Goal: Task Accomplishment & Management: Use online tool/utility

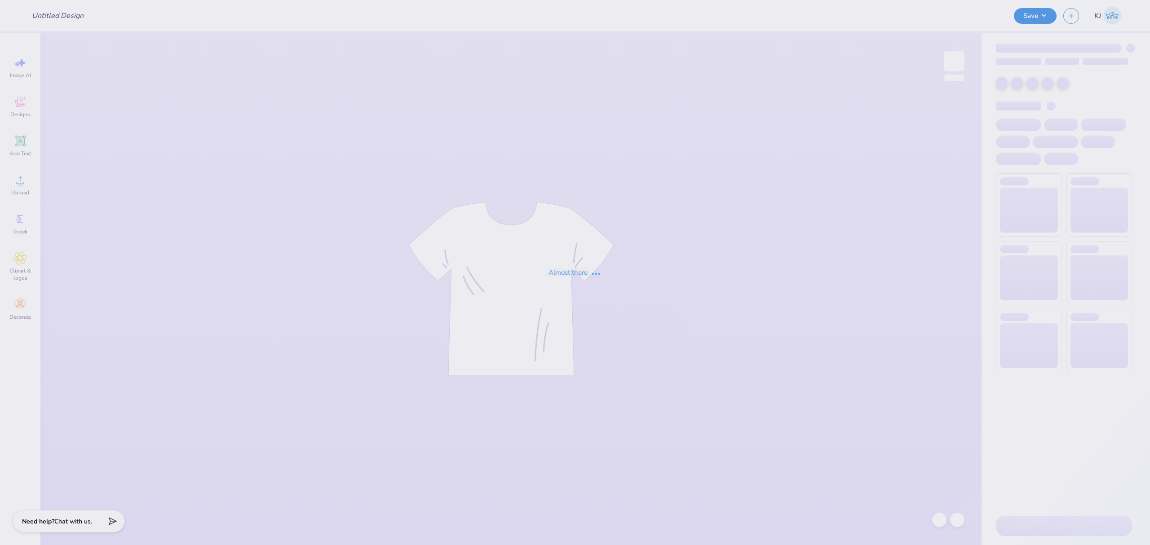
type input "FALL SHOW 2"
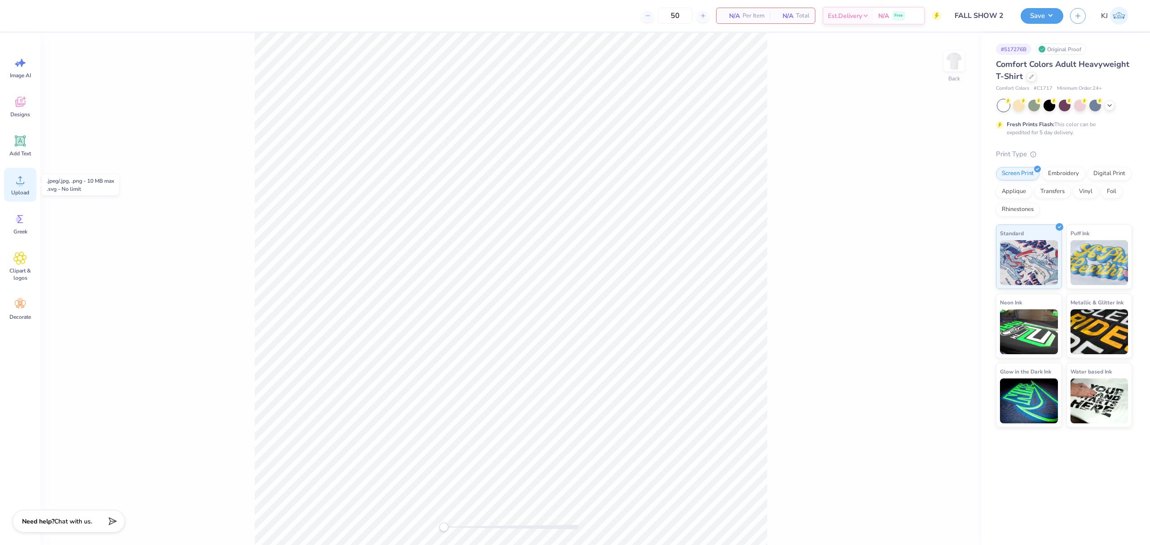
click at [15, 185] on icon at bounding box center [19, 179] width 13 height 13
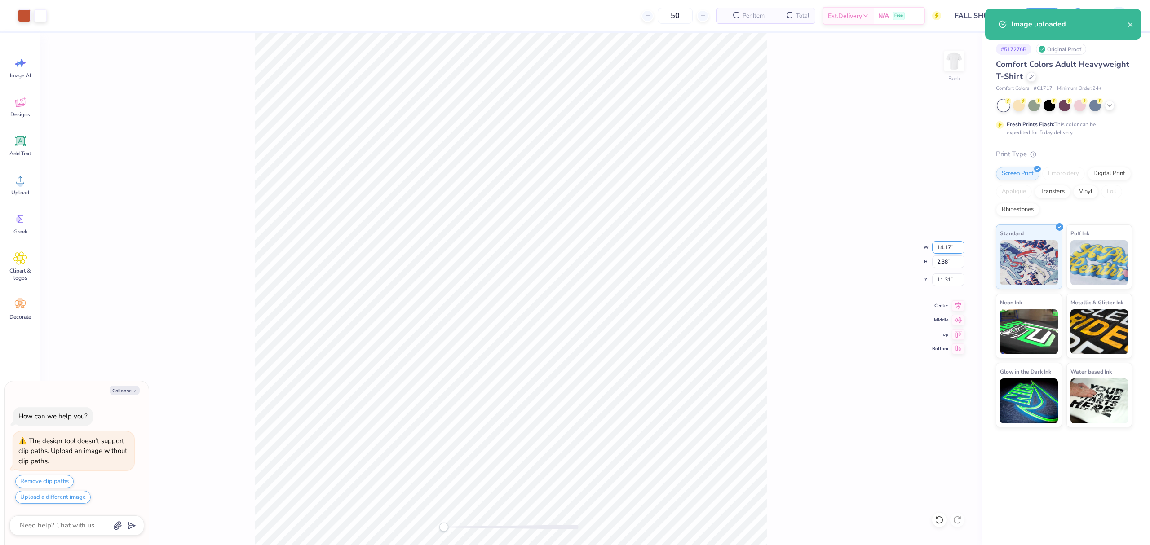
click at [947, 246] on input "14.17" at bounding box center [948, 247] width 32 height 13
click at [947, 245] on input "14.17" at bounding box center [948, 247] width 32 height 13
type textarea "x"
type input "3.5"
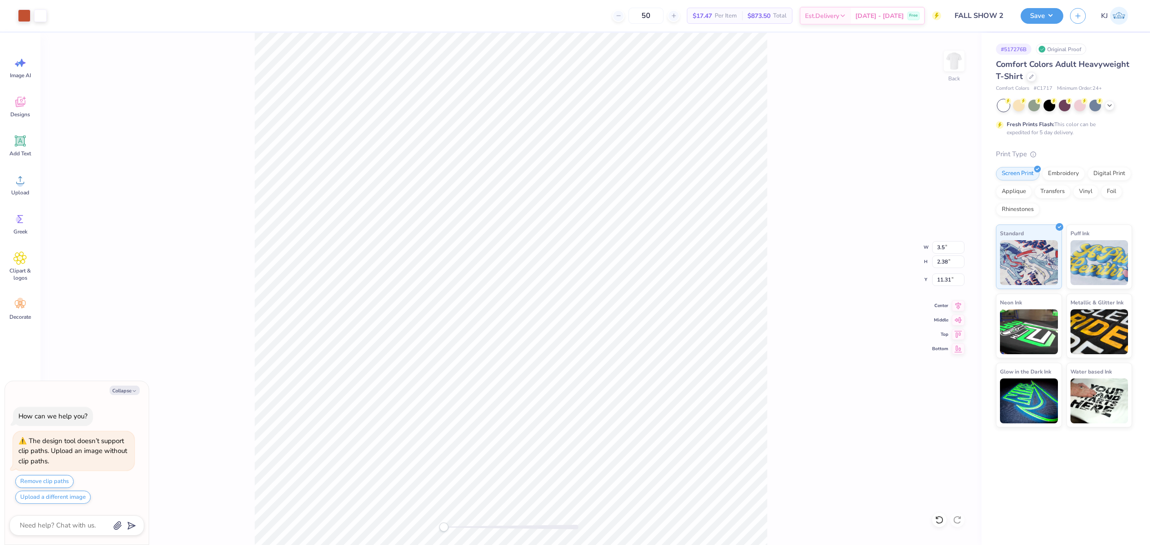
click at [844, 289] on div "Back W 3.5 3.5 " H 2.38 2.38 " Y 11.31 11.31 " Center Middle Top Bottom" at bounding box center [510, 289] width 941 height 512
type textarea "x"
click at [942, 277] on input "12.21" at bounding box center [948, 279] width 32 height 13
type input "3"
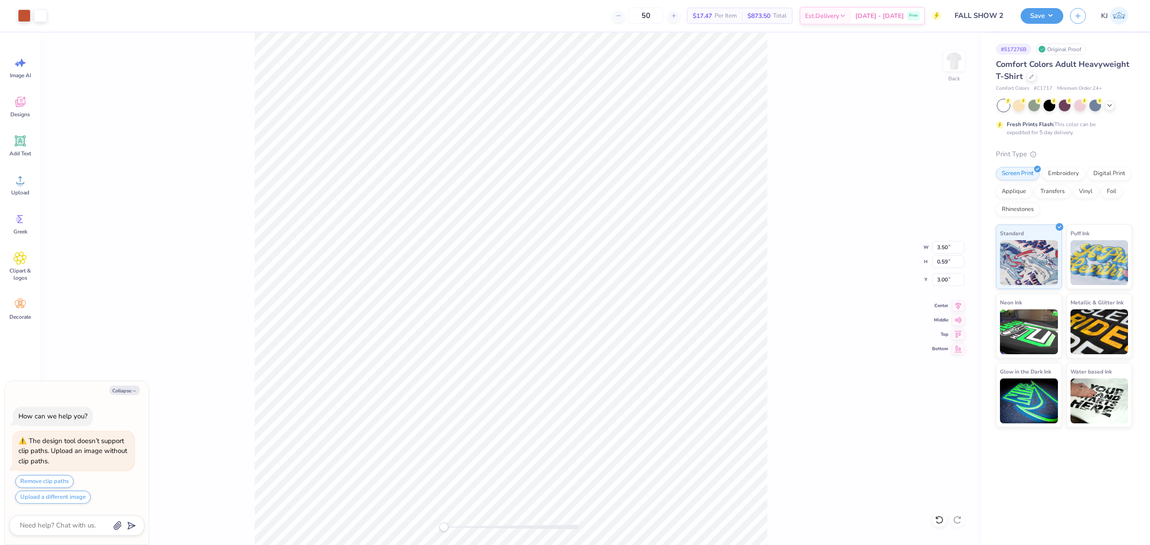
click at [793, 194] on div "Back W 3.50 3.50 " H 0.59 0.59 " Y 3.00 3.00 " Center Middle Top Bottom" at bounding box center [510, 289] width 941 height 512
click at [954, 54] on img at bounding box center [954, 61] width 36 height 36
click at [24, 187] on div "Upload" at bounding box center [20, 185] width 32 height 34
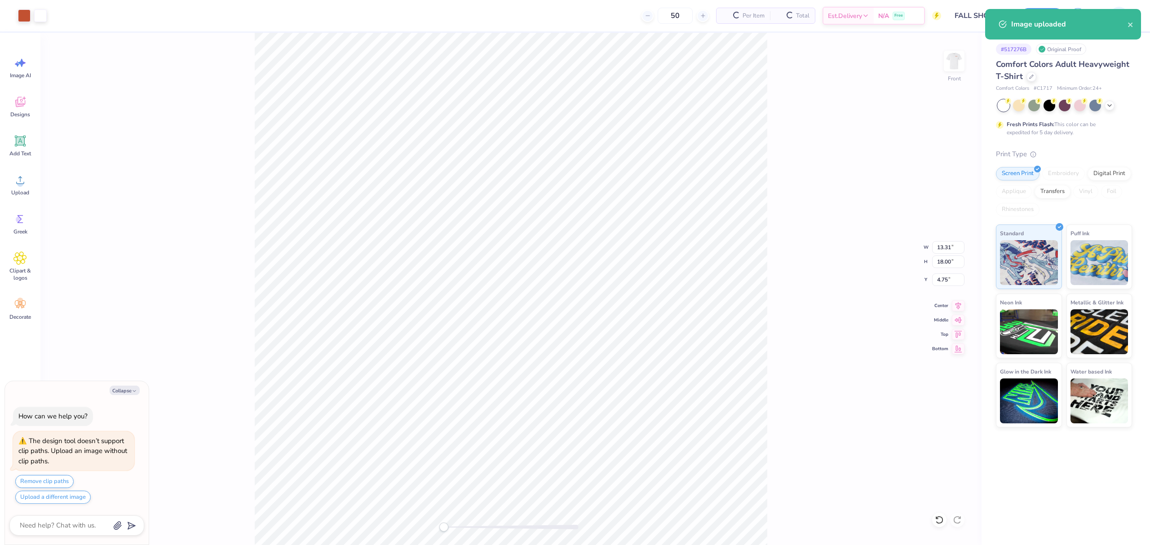
type textarea "x"
click at [939, 245] on input "13.31" at bounding box center [948, 247] width 32 height 13
click at [940, 261] on input "18.00" at bounding box center [948, 261] width 32 height 13
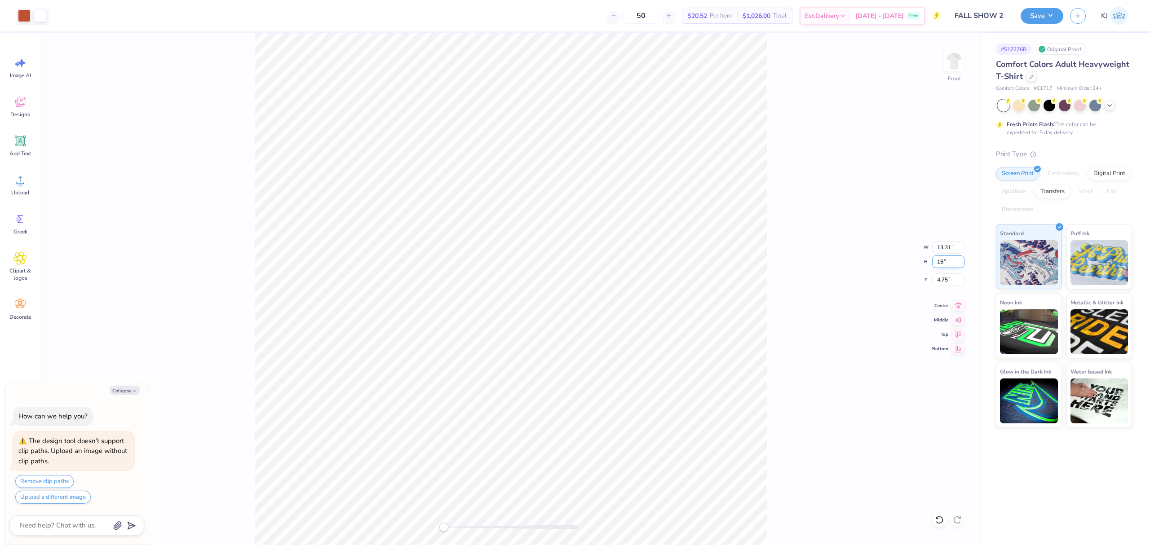
type input "15"
type textarea "x"
click at [936, 280] on input "6.25" at bounding box center [948, 279] width 32 height 13
type input "3"
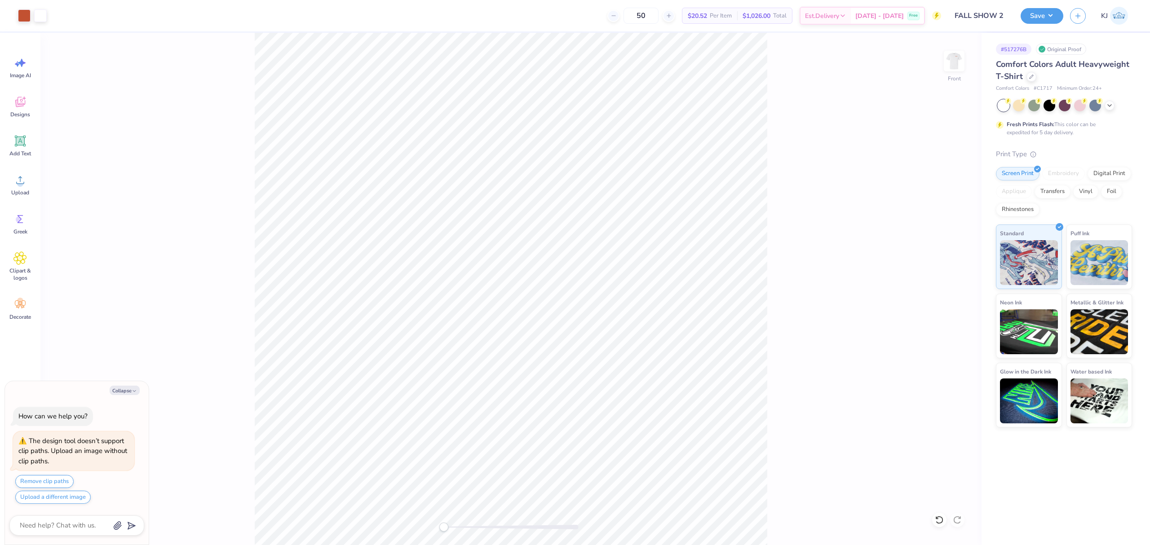
type textarea "x"
click at [941, 242] on input "11.09" at bounding box center [948, 247] width 32 height 13
type input "10"
click at [942, 242] on input "9.02" at bounding box center [948, 247] width 32 height 13
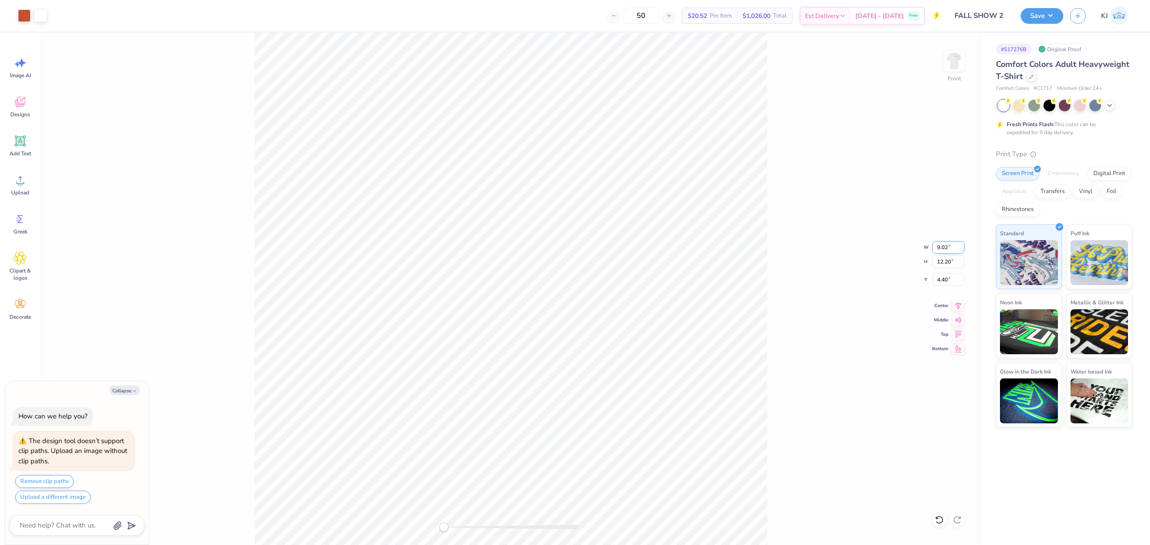
click at [942, 242] on input "9.02" at bounding box center [948, 247] width 32 height 13
type textarea "x"
click at [939, 278] on input "3.74" at bounding box center [948, 279] width 32 height 13
type input "3"
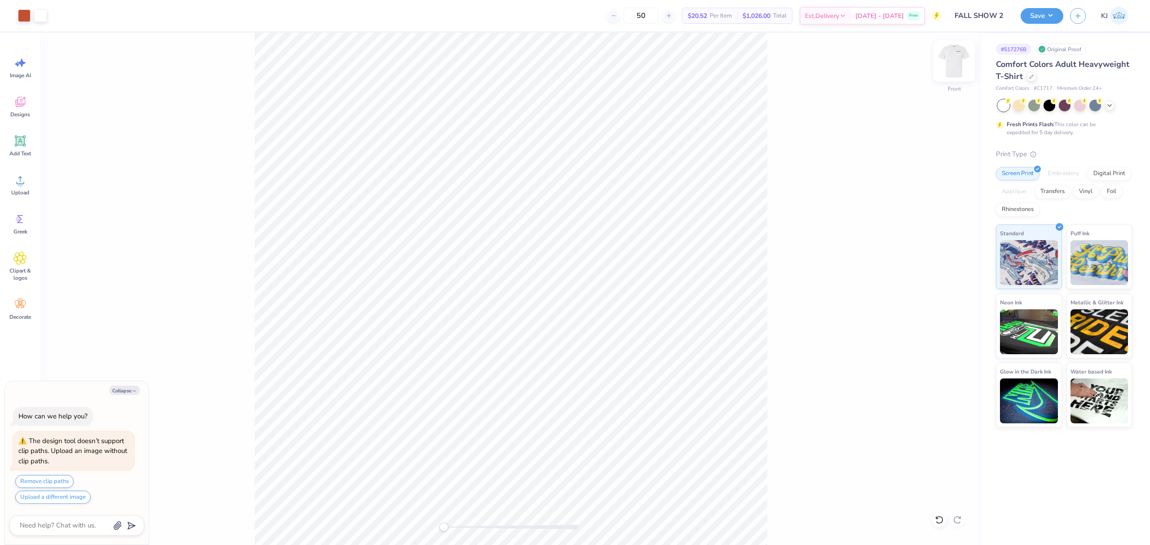
click at [955, 62] on img at bounding box center [954, 61] width 36 height 36
click at [1054, 13] on button "Save" at bounding box center [1041, 15] width 43 height 16
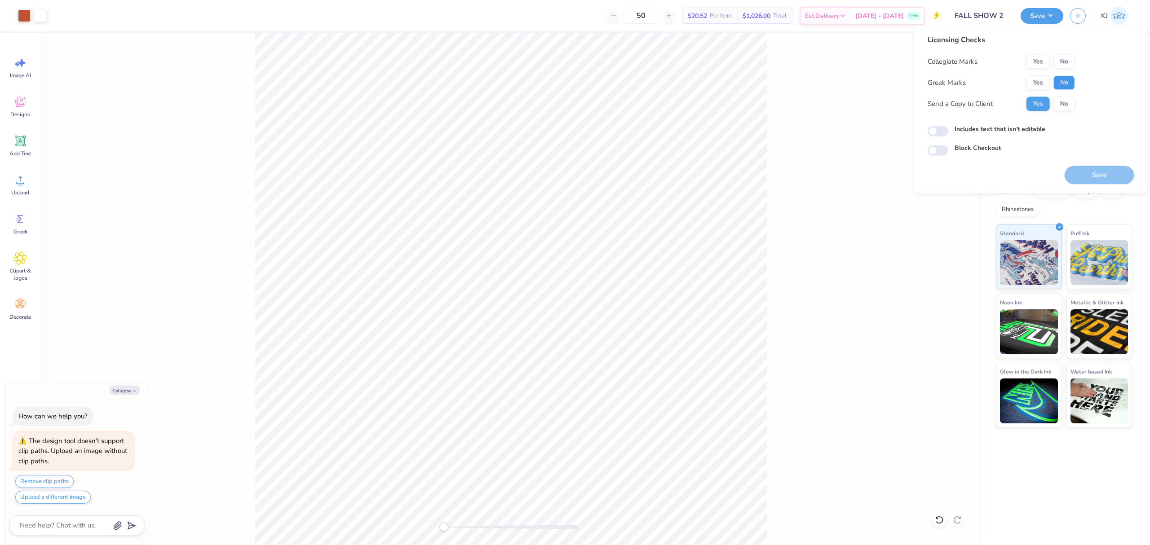
click at [1062, 79] on button "No" at bounding box center [1064, 82] width 22 height 14
click at [1033, 62] on button "Yes" at bounding box center [1037, 61] width 23 height 14
click at [1096, 176] on button "Save" at bounding box center [1099, 175] width 70 height 18
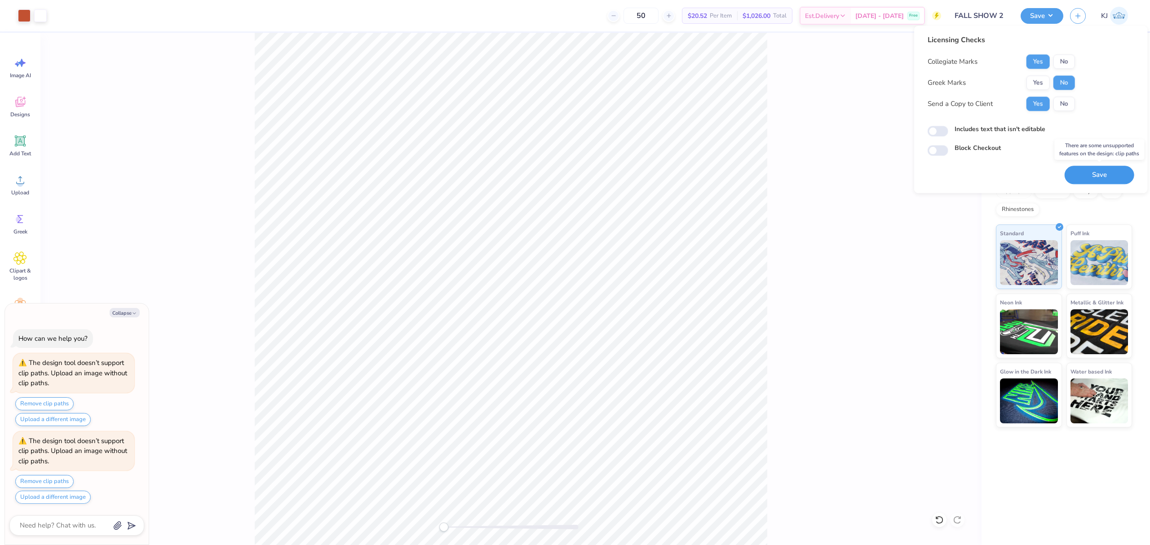
click at [1119, 172] on button "Save" at bounding box center [1099, 175] width 70 height 18
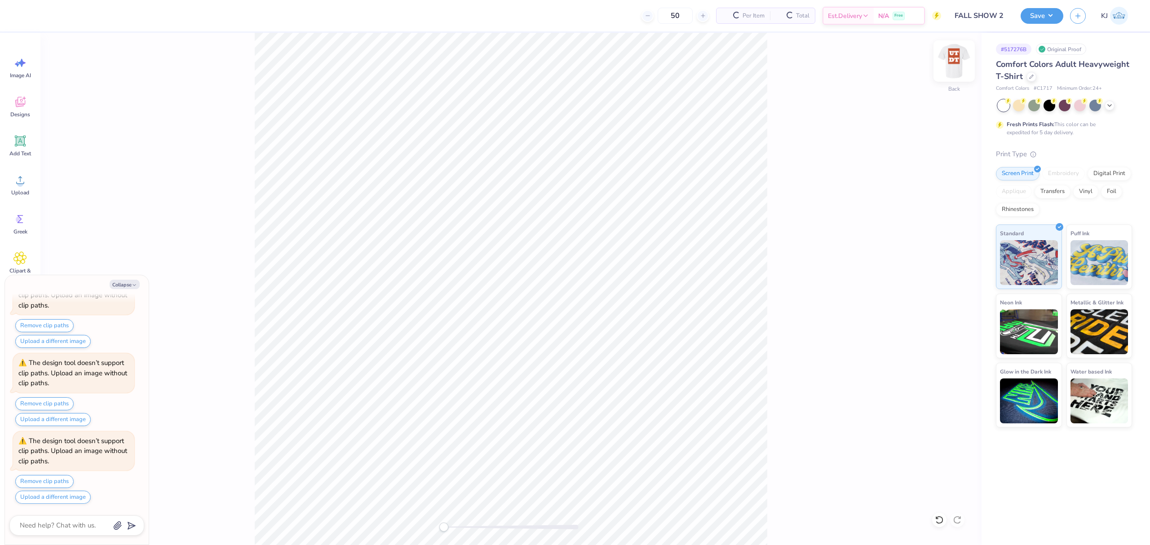
click at [949, 58] on img at bounding box center [954, 61] width 36 height 36
click at [18, 182] on circle at bounding box center [20, 184] width 6 height 6
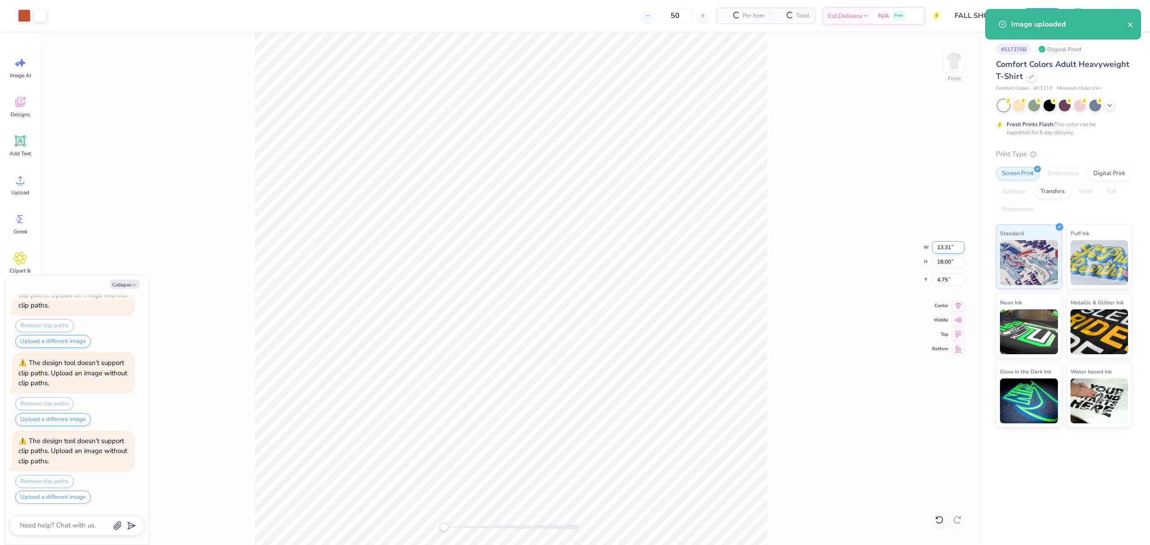
click at [942, 242] on input "13.31" at bounding box center [948, 247] width 32 height 13
type textarea "x"
type input "11"
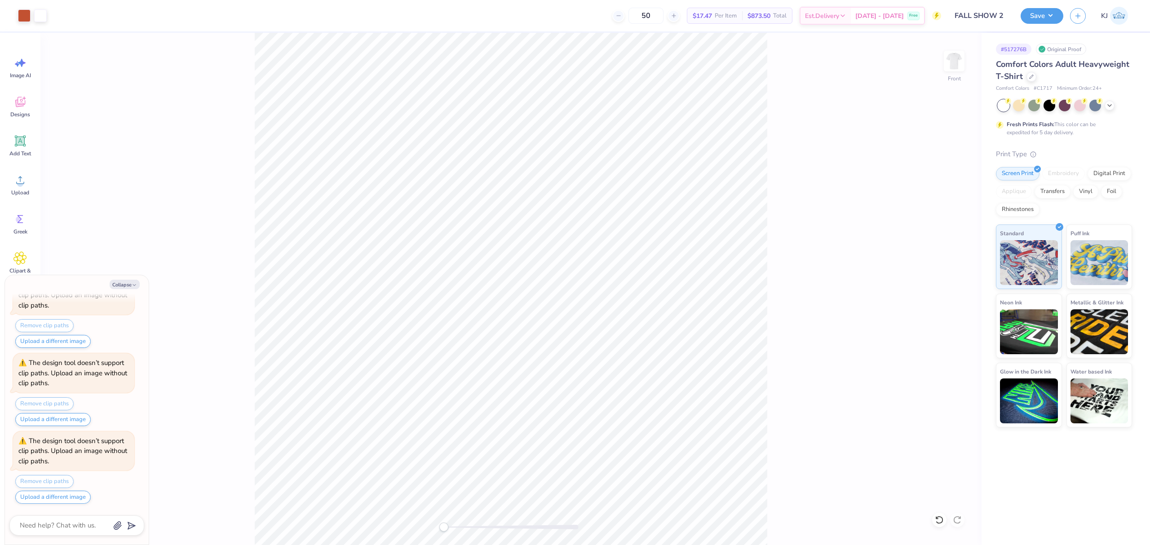
type textarea "x"
click at [940, 279] on input "6.31" at bounding box center [948, 279] width 32 height 13
type input "3"
click at [954, 62] on img at bounding box center [954, 61] width 36 height 36
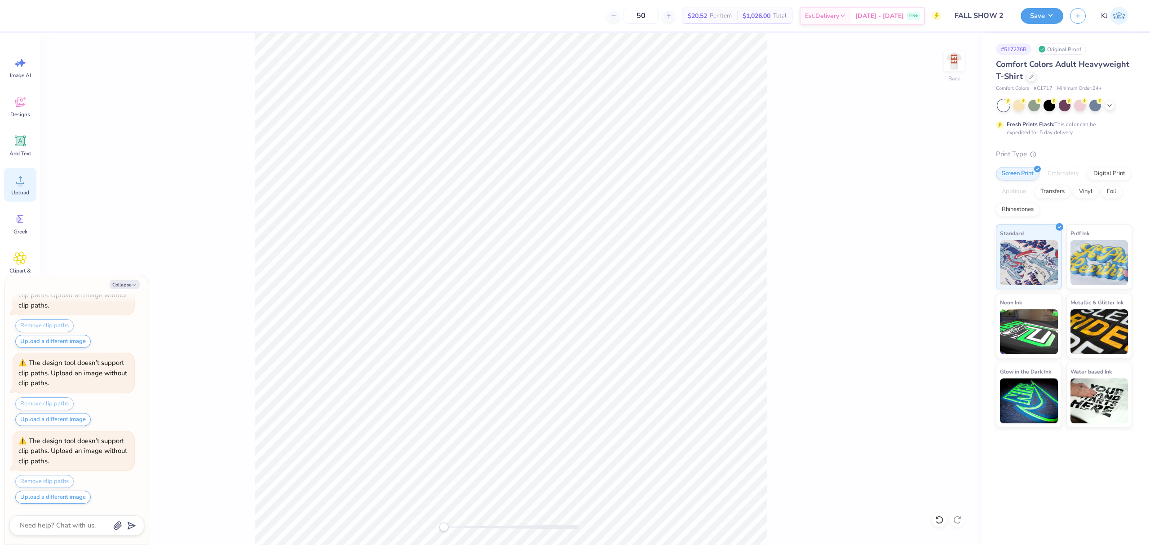
click at [27, 187] on div "Upload" at bounding box center [20, 185] width 32 height 34
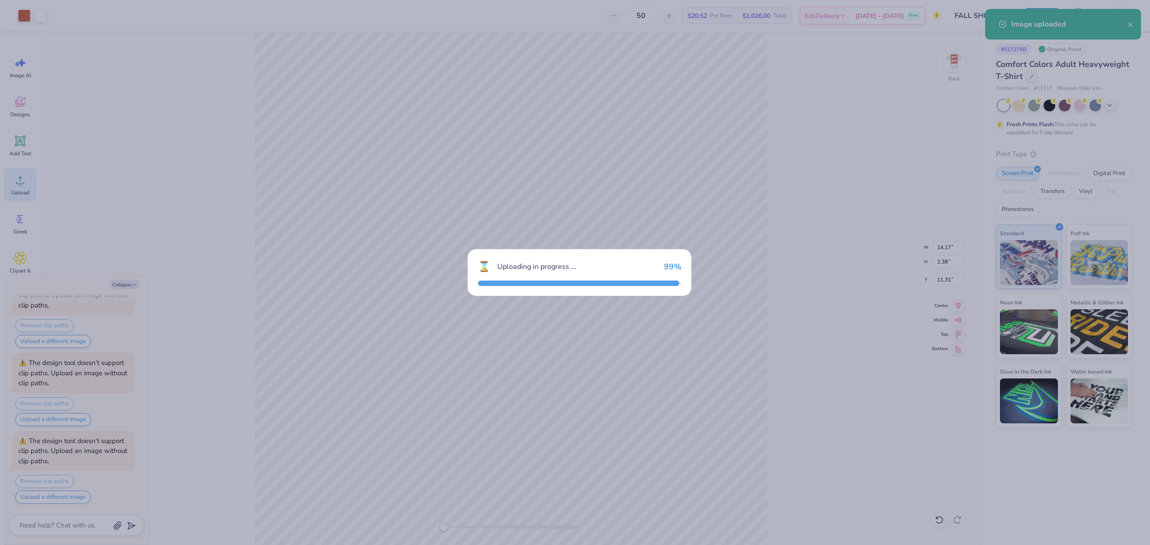
type textarea "x"
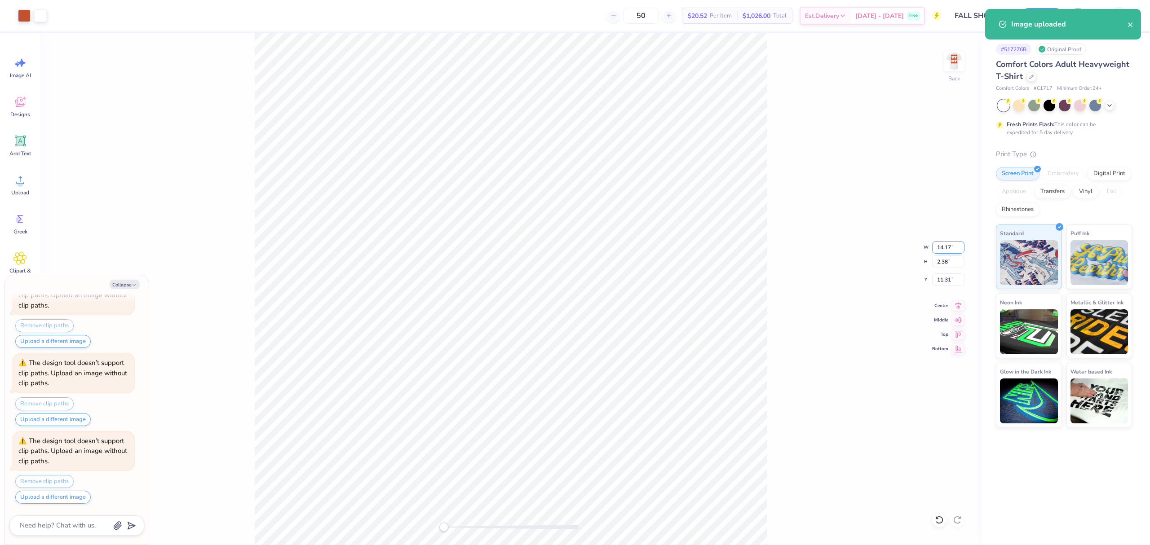
click at [938, 248] on input "14.17" at bounding box center [948, 247] width 32 height 13
type input "3.5"
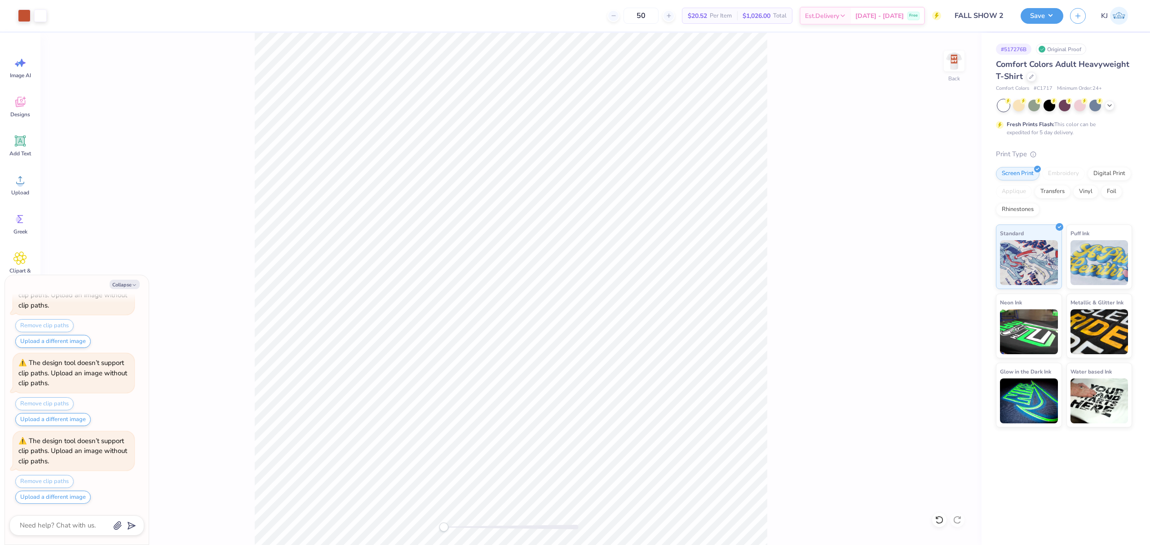
type textarea "x"
click at [941, 282] on input "12.21" at bounding box center [948, 279] width 32 height 13
type input "3"
click at [1058, 16] on button "Save" at bounding box center [1041, 15] width 43 height 16
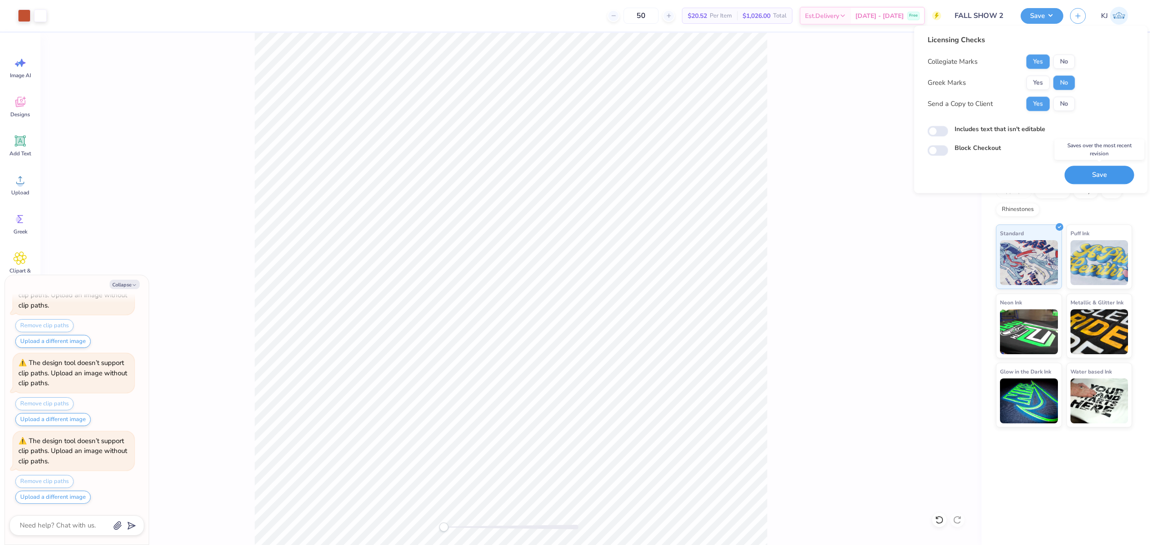
click at [1082, 172] on button "Save" at bounding box center [1099, 175] width 70 height 18
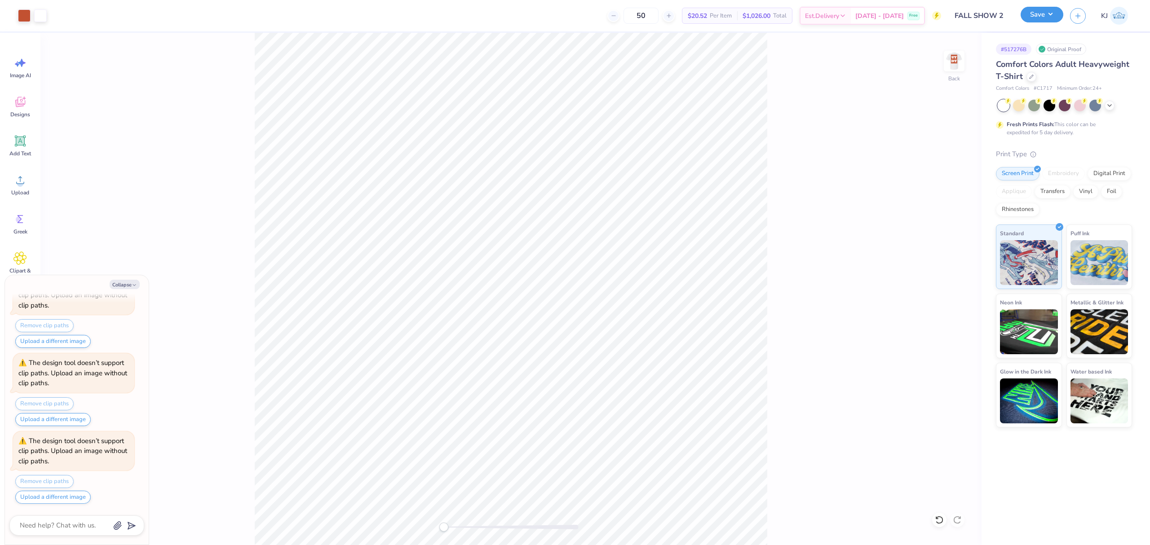
click at [1059, 14] on button "Save" at bounding box center [1041, 15] width 43 height 16
type textarea "x"
